Goal: Transaction & Acquisition: Subscribe to service/newsletter

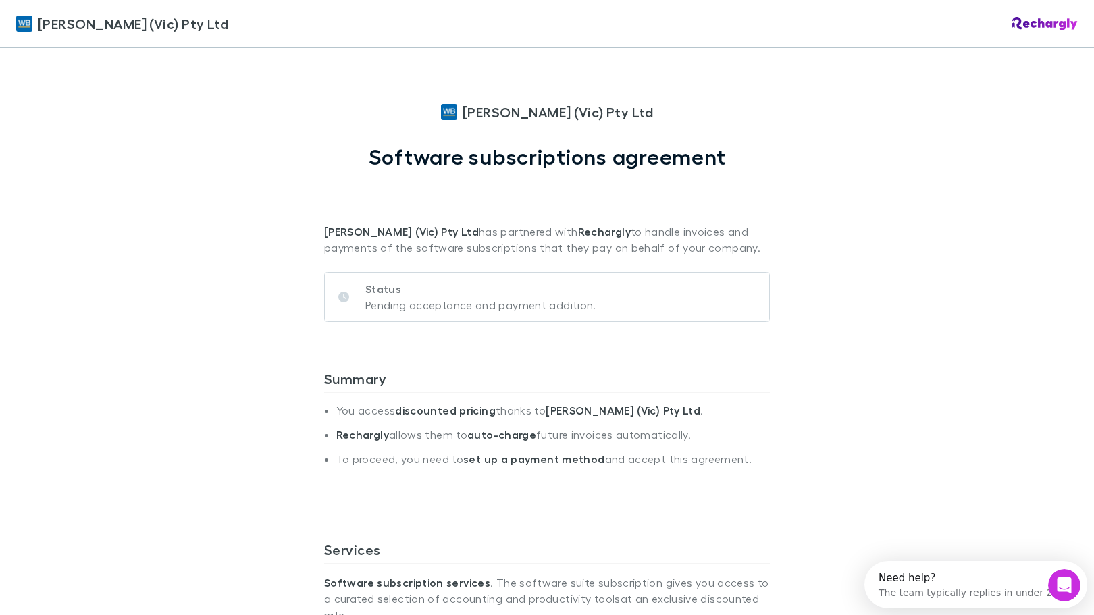
click at [210, 438] on div "[PERSON_NAME] (Vic) Pty Ltd [PERSON_NAME] (Vic) Pty Ltd Software subscriptions …" at bounding box center [547, 307] width 1094 height 615
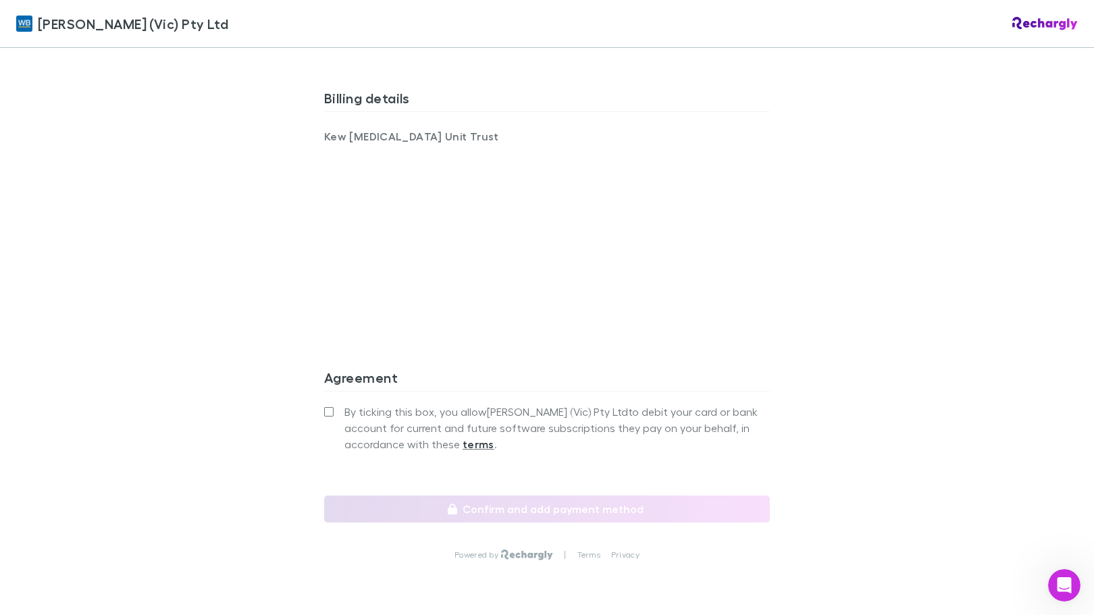
scroll to position [926, 0]
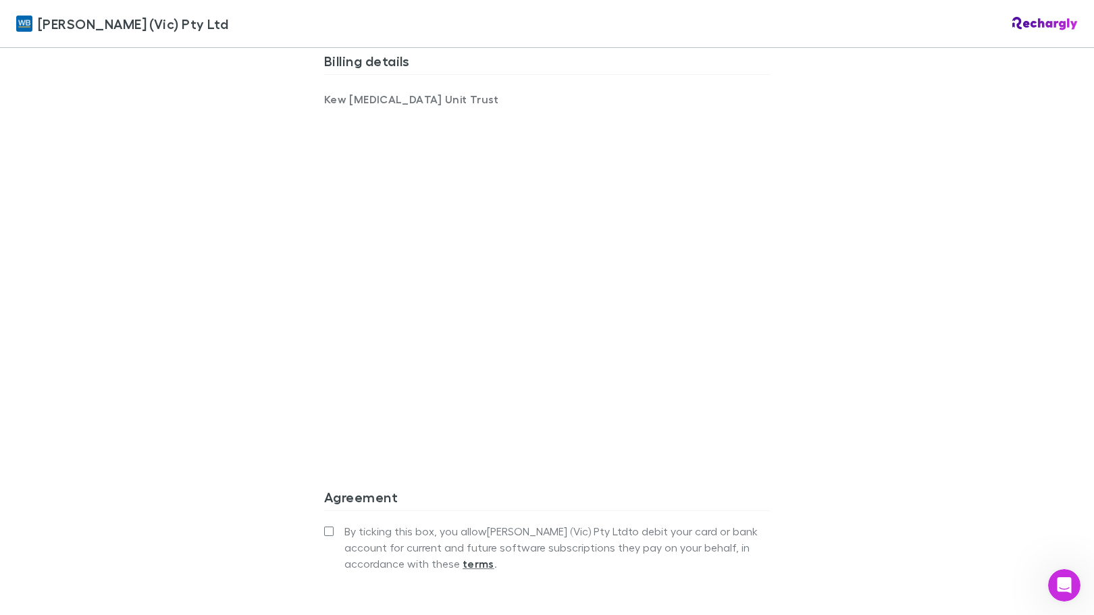
click at [249, 338] on div "[PERSON_NAME] (Vic) Pty Ltd [PERSON_NAME] (Vic) Pty Ltd Software subscriptions …" at bounding box center [547, 307] width 1094 height 615
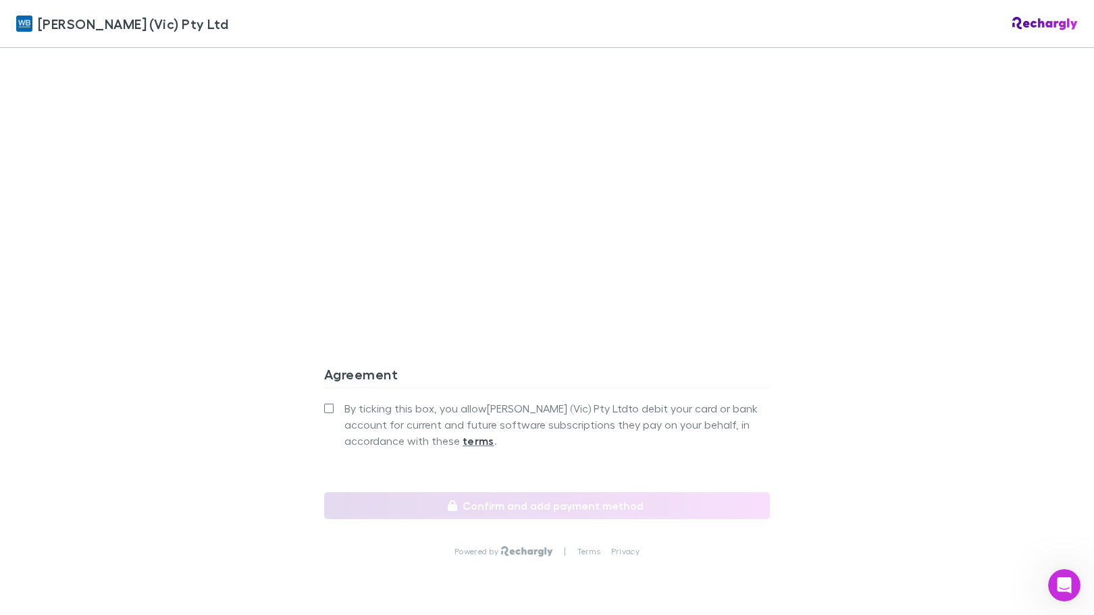
scroll to position [1082, 0]
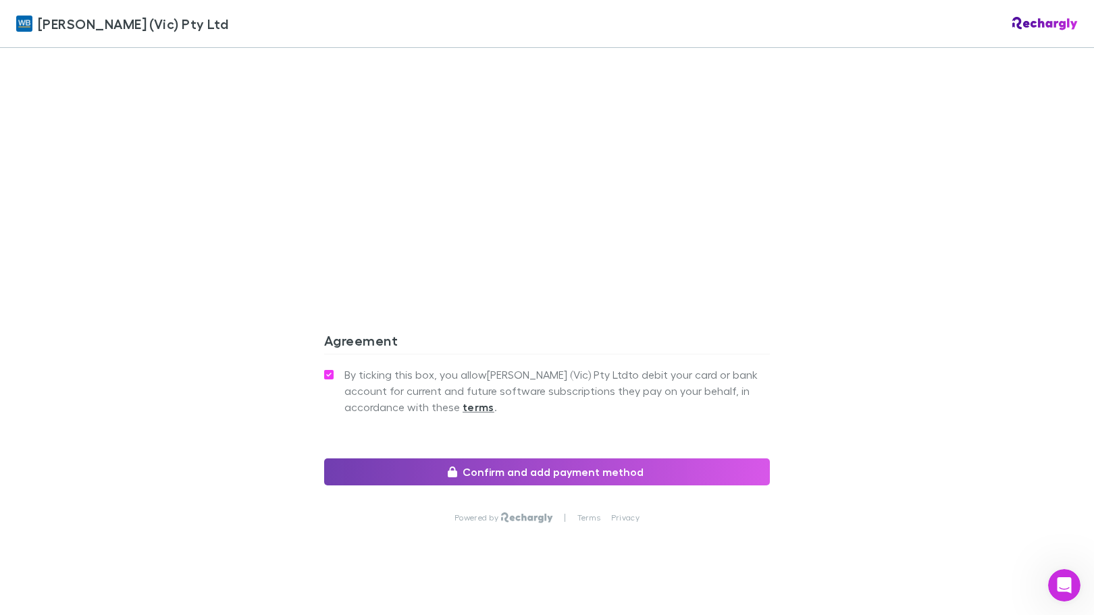
click at [484, 459] on button "Confirm and add payment method" at bounding box center [547, 472] width 446 height 27
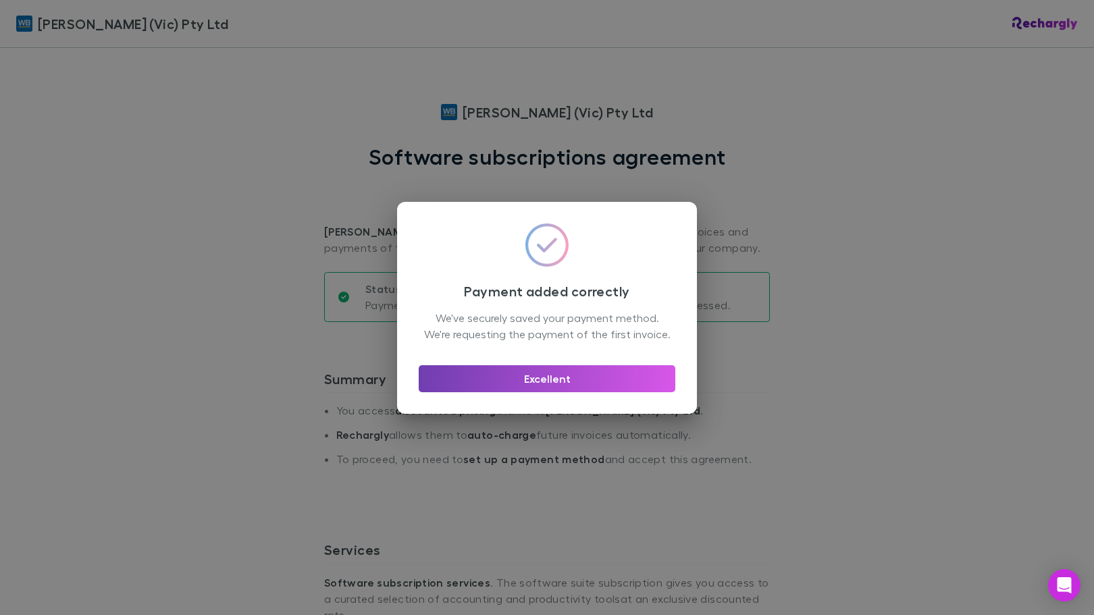
click at [520, 383] on button "Excellent" at bounding box center [547, 378] width 257 height 27
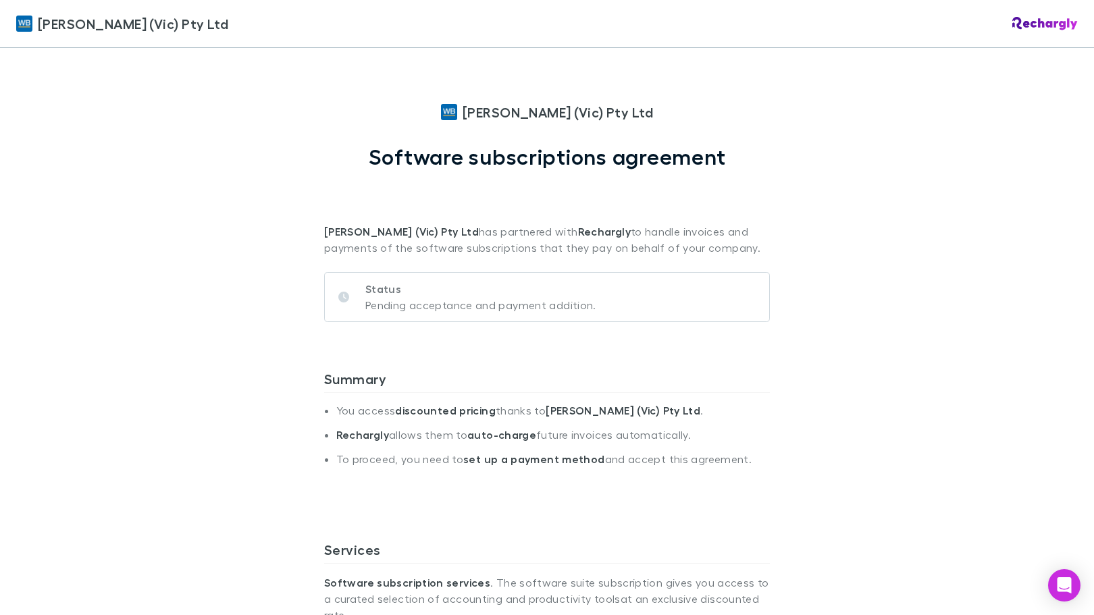
click at [211, 415] on div "William Buck (Vic) Pty Ltd William Buck (Vic) Pty Ltd Software subscriptions ag…" at bounding box center [547, 307] width 1094 height 615
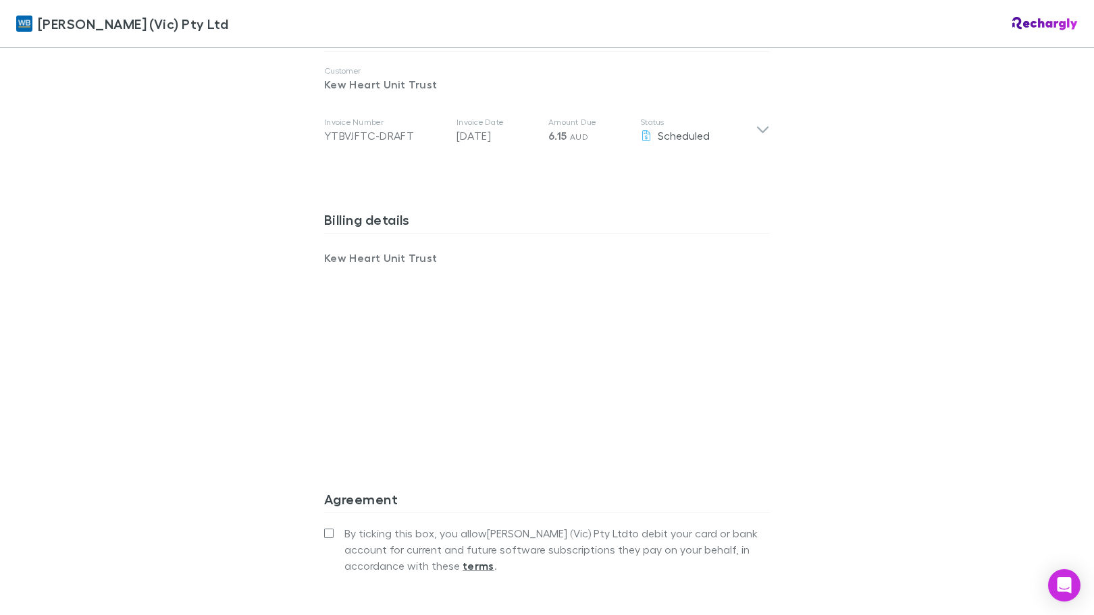
scroll to position [811, 0]
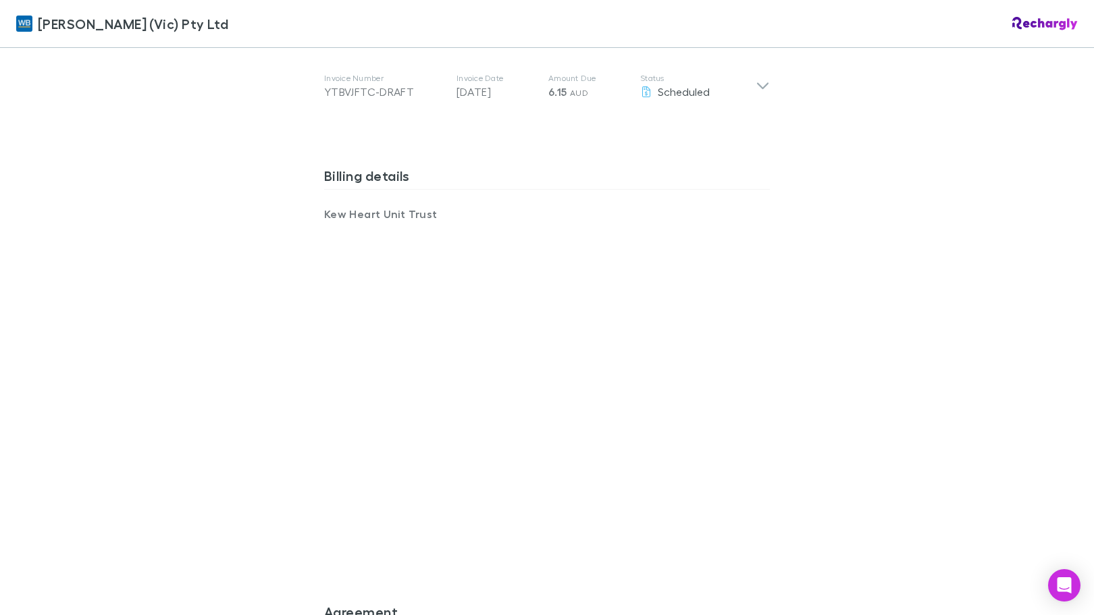
click at [201, 430] on div "William Buck (Vic) Pty Ltd William Buck (Vic) Pty Ltd Software subscriptions ag…" at bounding box center [547, 307] width 1094 height 615
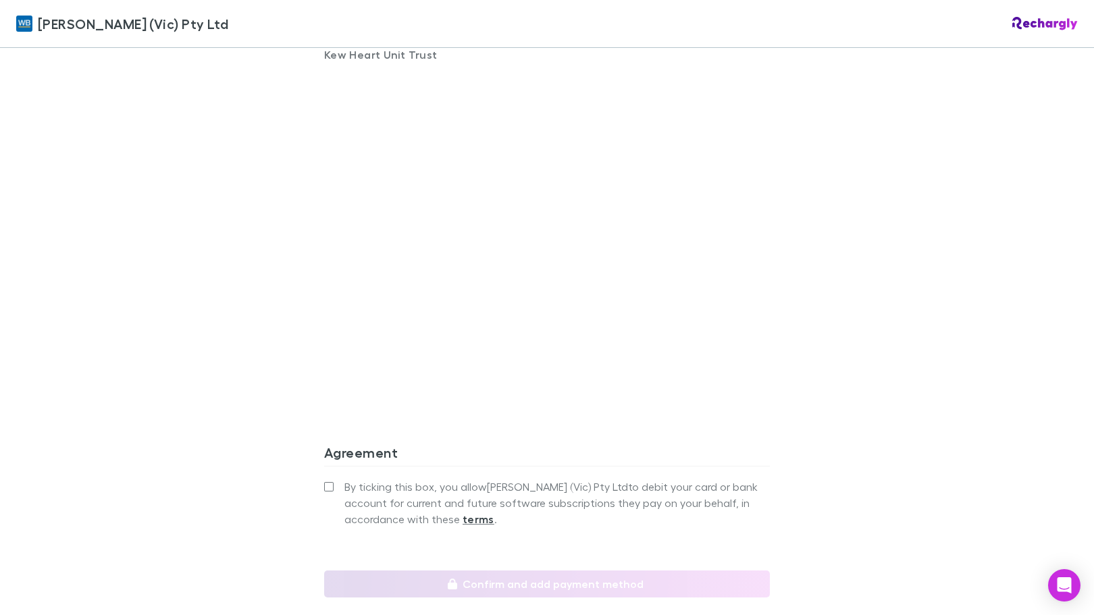
scroll to position [1082, 0]
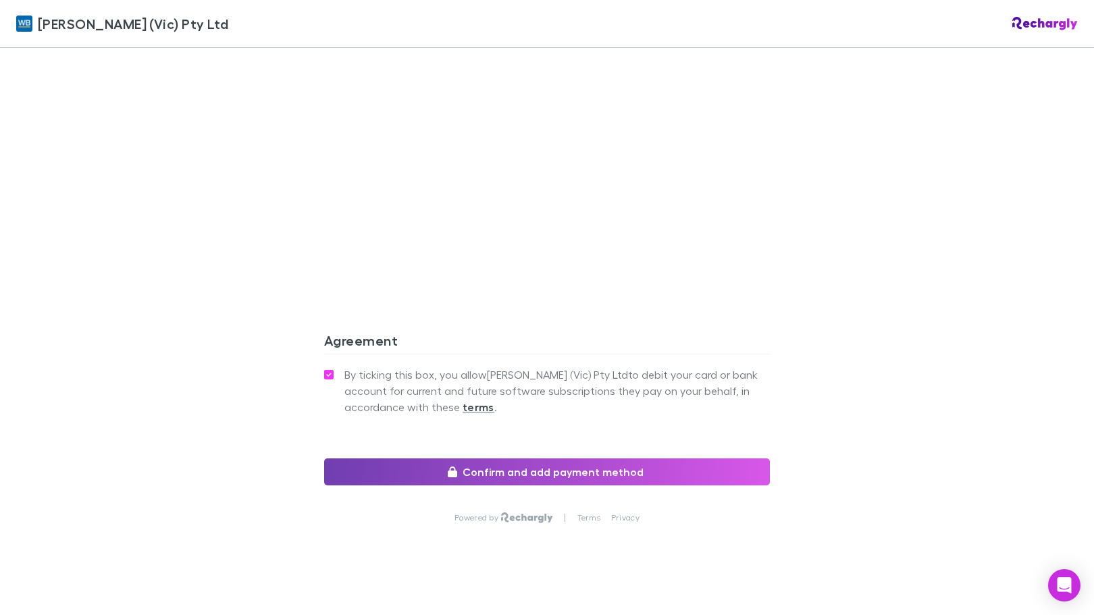
click at [442, 459] on button "Confirm and add payment method" at bounding box center [547, 472] width 446 height 27
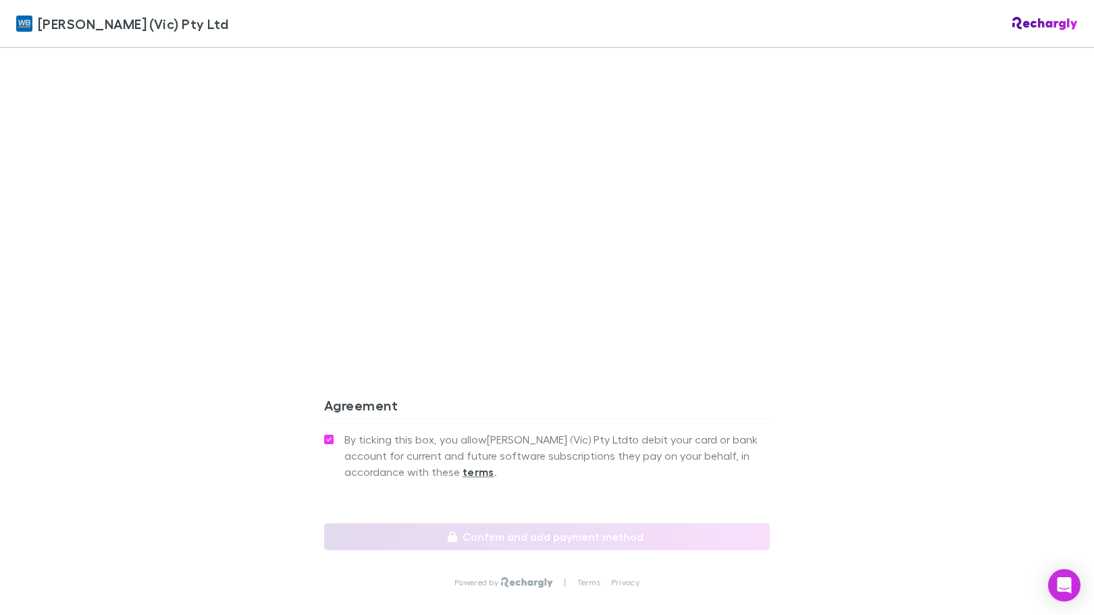
scroll to position [1131, 0]
